Goal: Information Seeking & Learning: Learn about a topic

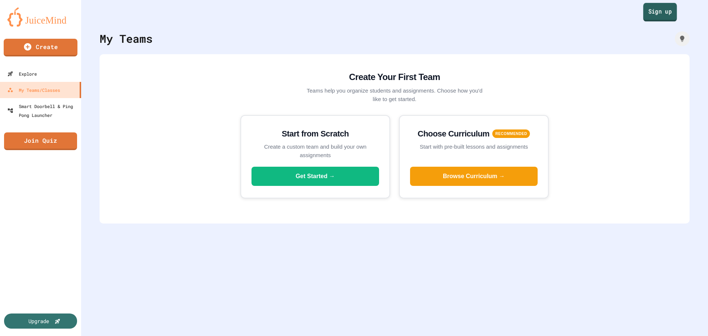
click at [655, 14] on link "Sign up" at bounding box center [660, 12] width 34 height 18
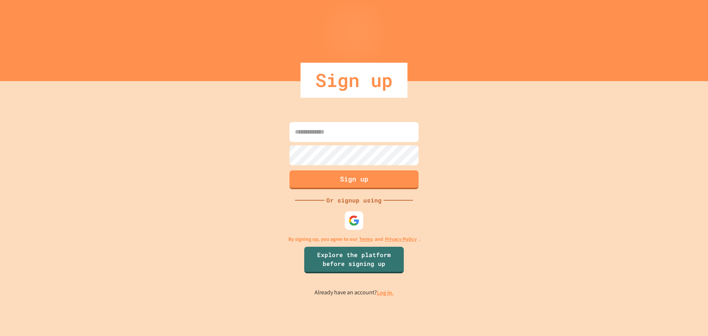
click at [391, 294] on link "Log in." at bounding box center [385, 293] width 17 height 8
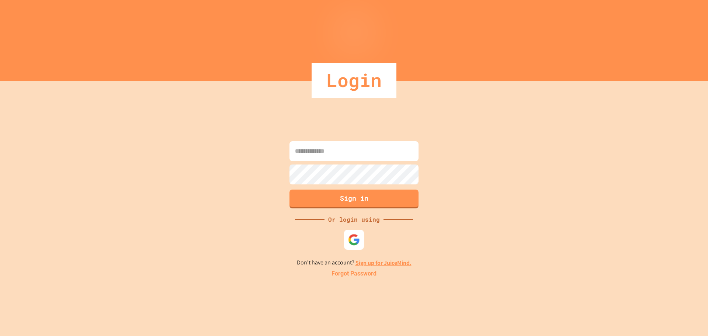
click at [359, 241] on img at bounding box center [354, 240] width 12 height 12
click at [362, 238] on div at bounding box center [354, 240] width 18 height 18
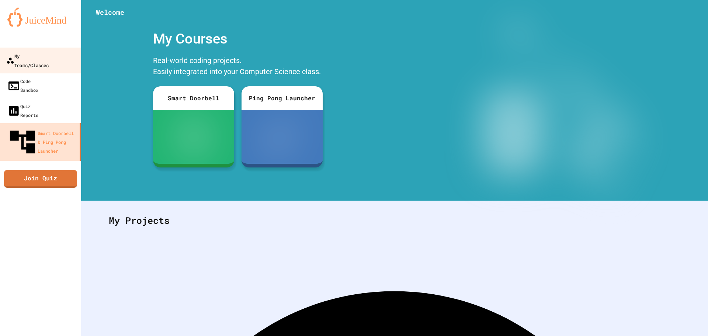
click at [49, 55] on div "My Teams/Classes" at bounding box center [27, 60] width 42 height 18
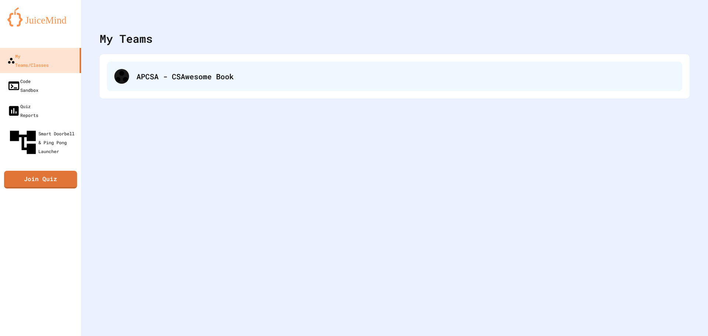
click at [191, 64] on div "APCSA - CSAwesome Book" at bounding box center [394, 77] width 575 height 30
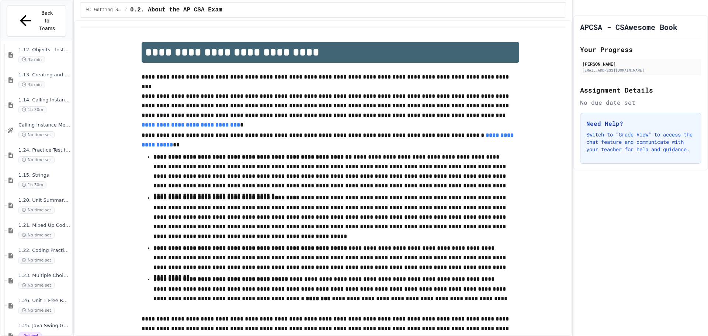
scroll to position [697, 0]
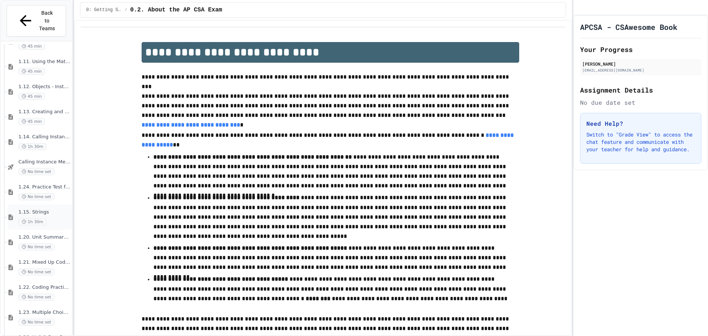
click at [36, 205] on div "1.15. Strings 1h 30m" at bounding box center [39, 217] width 65 height 25
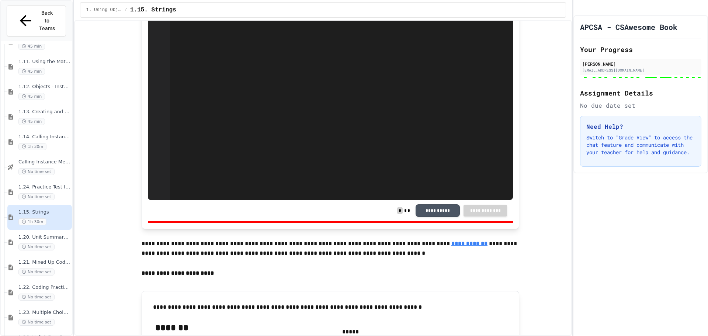
scroll to position [5946, 0]
